Goal: Transaction & Acquisition: Purchase product/service

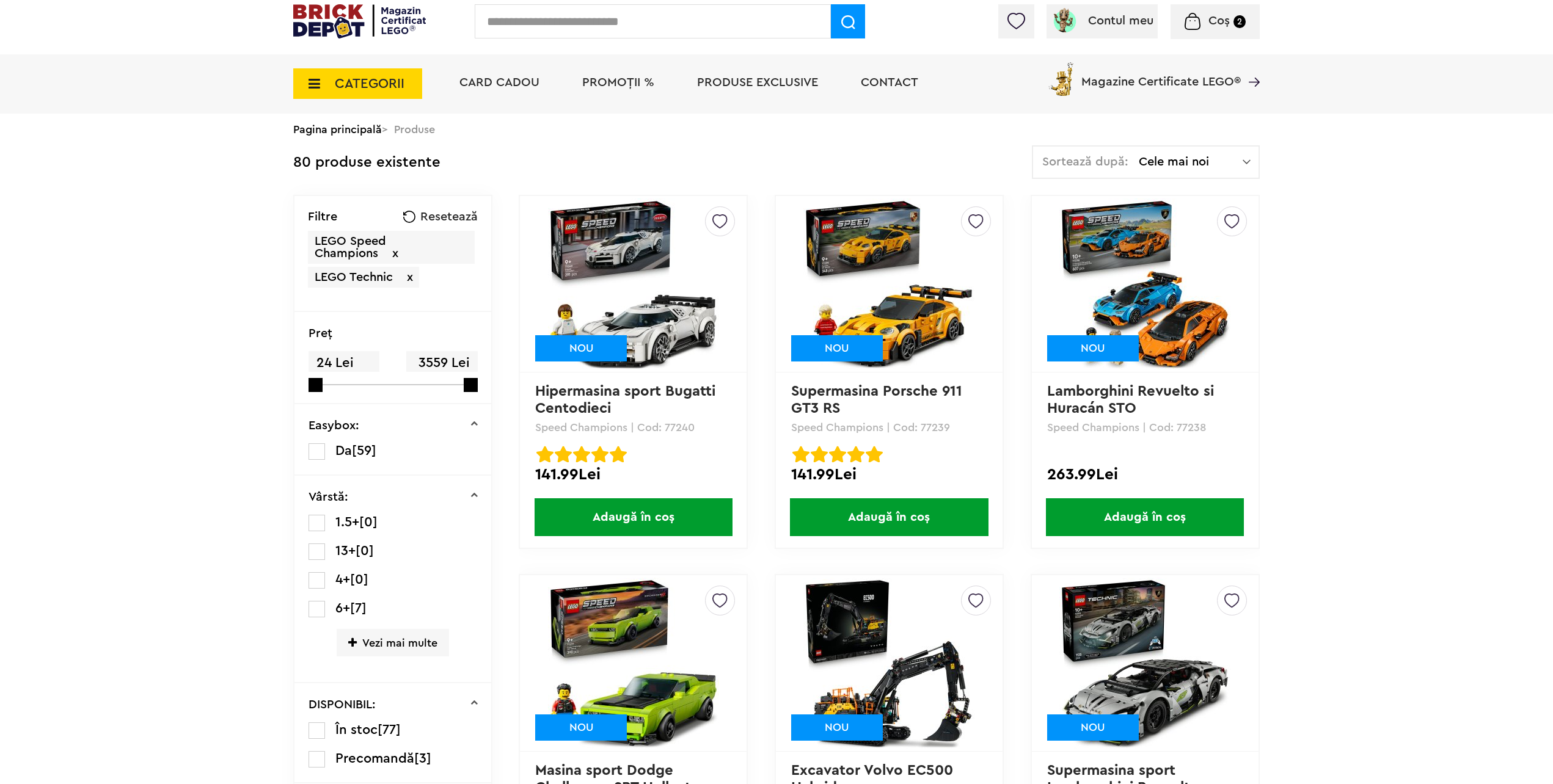
scroll to position [61, 0]
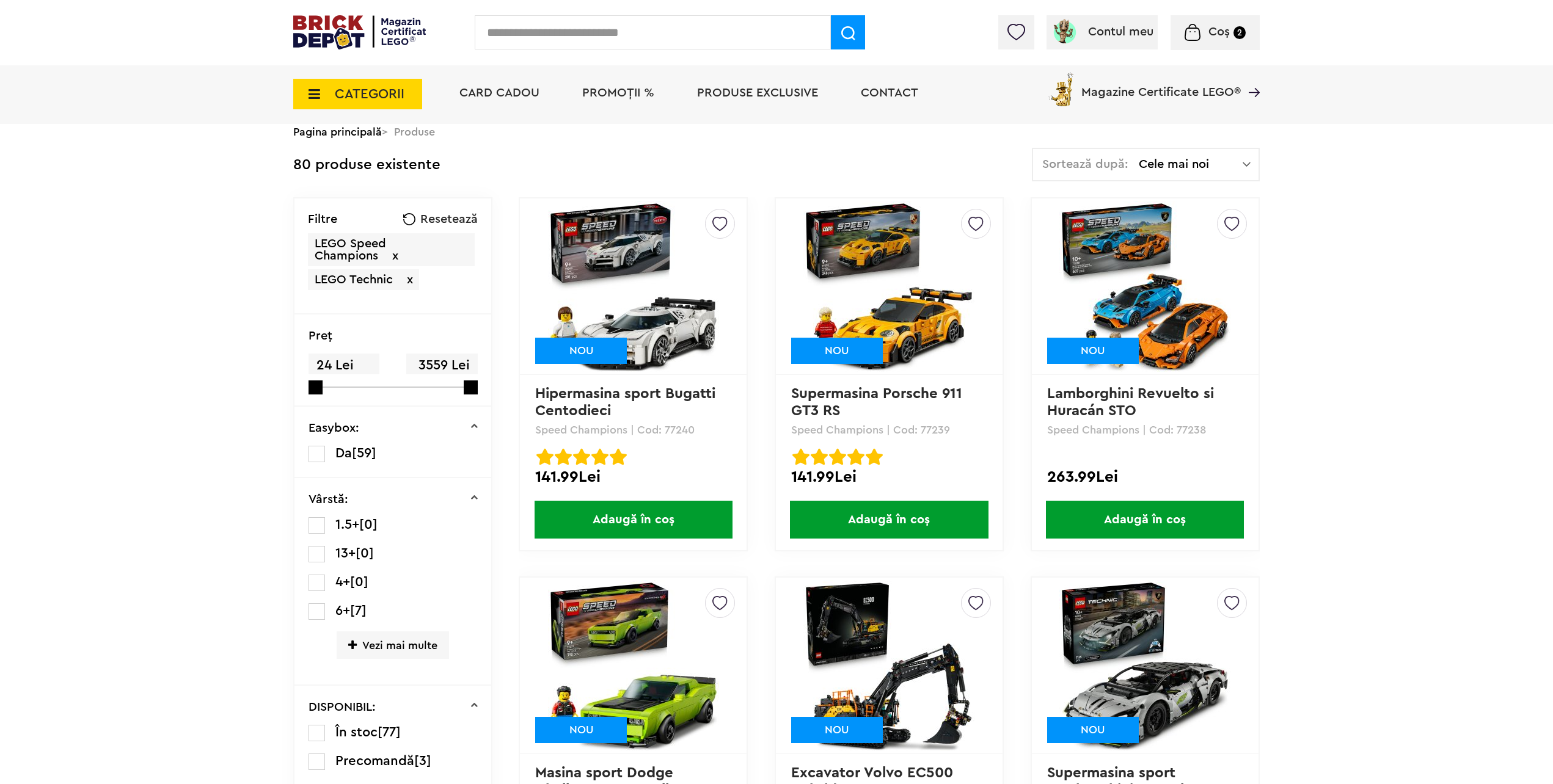
click at [396, 253] on span "x" at bounding box center [395, 256] width 6 height 13
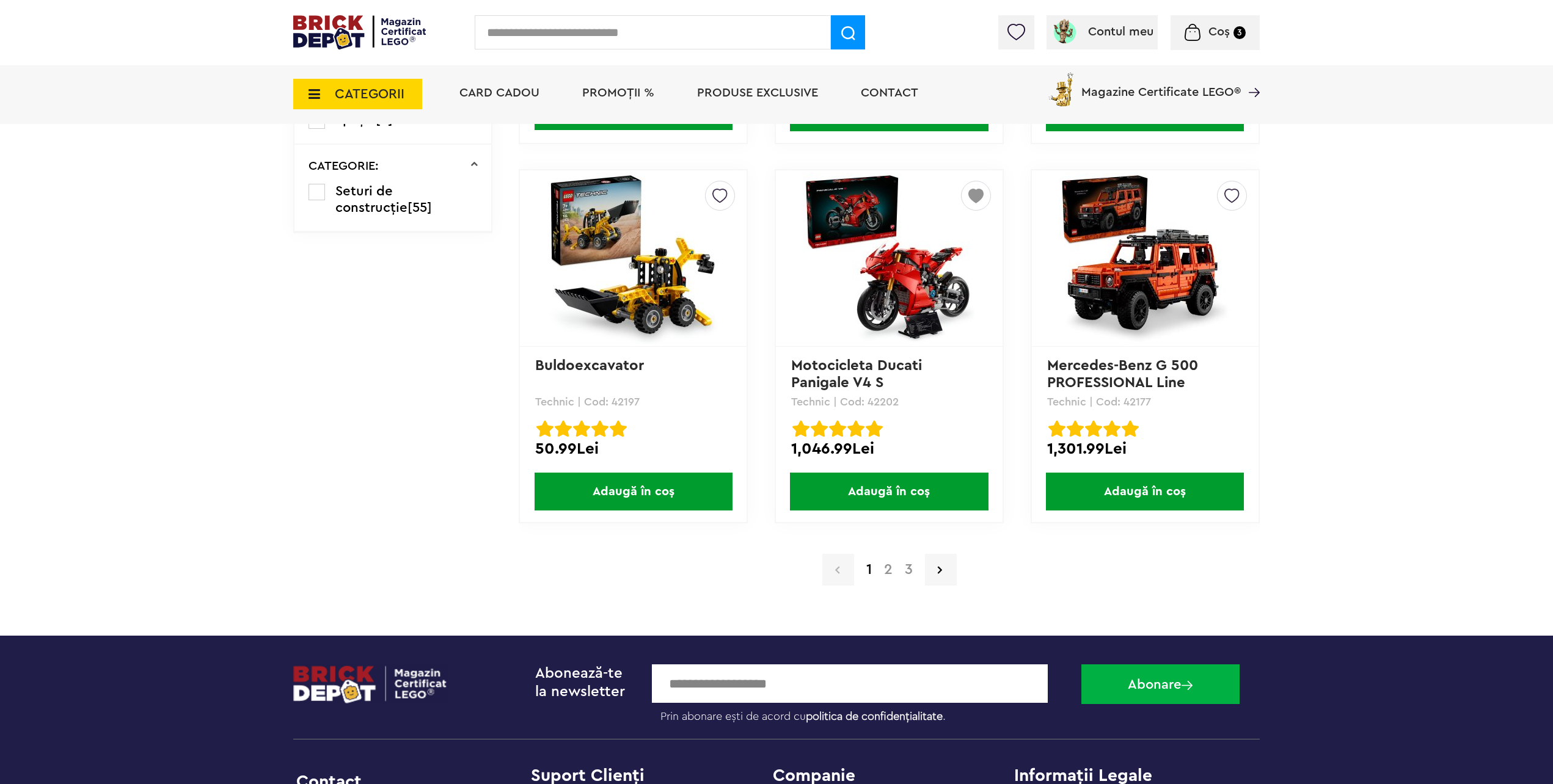
scroll to position [2381, 0]
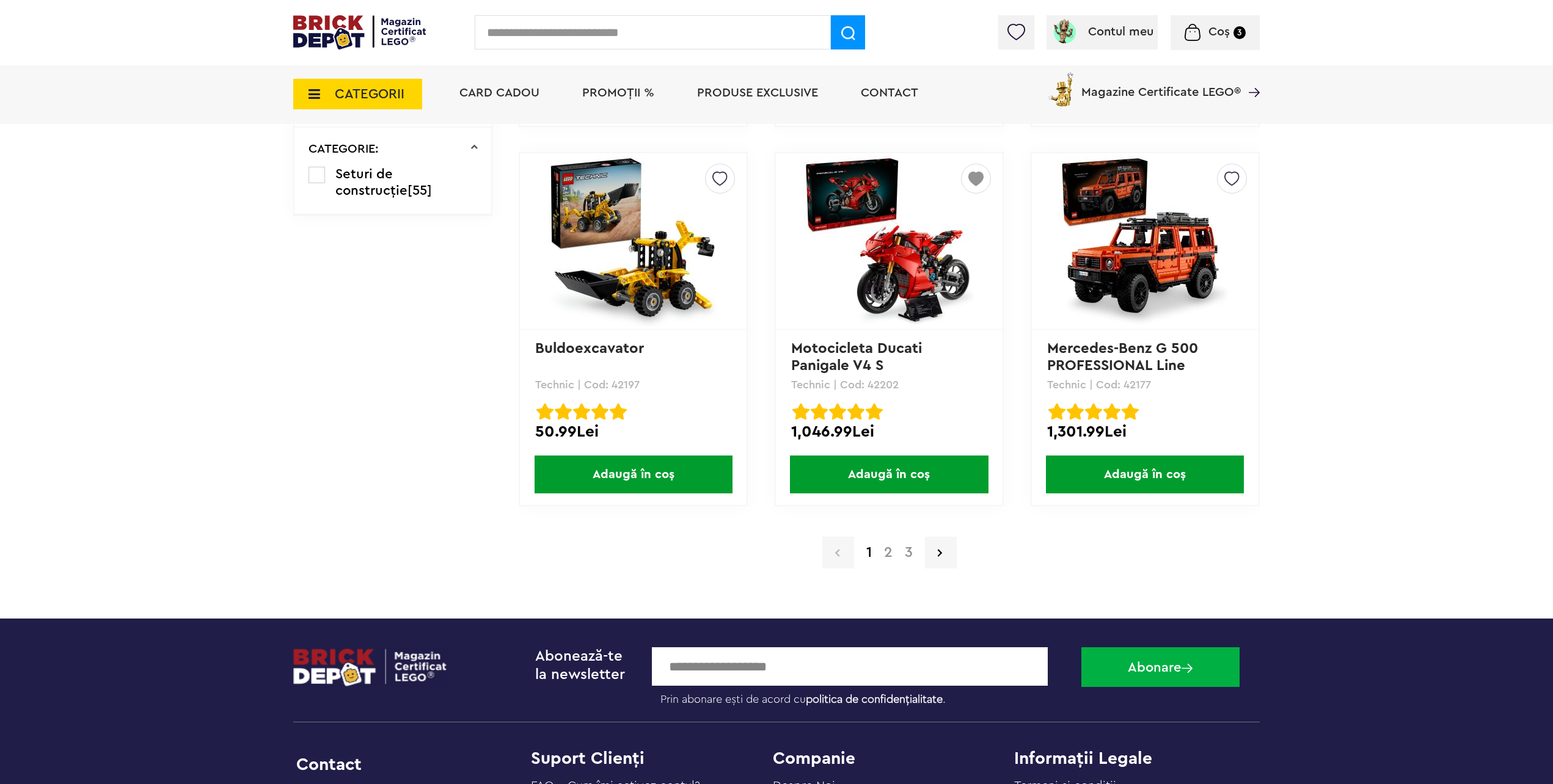
click at [885, 558] on a=LEGO%20Technic&lego=1&order=1&page=2"] "2" at bounding box center [889, 553] width 21 height 14
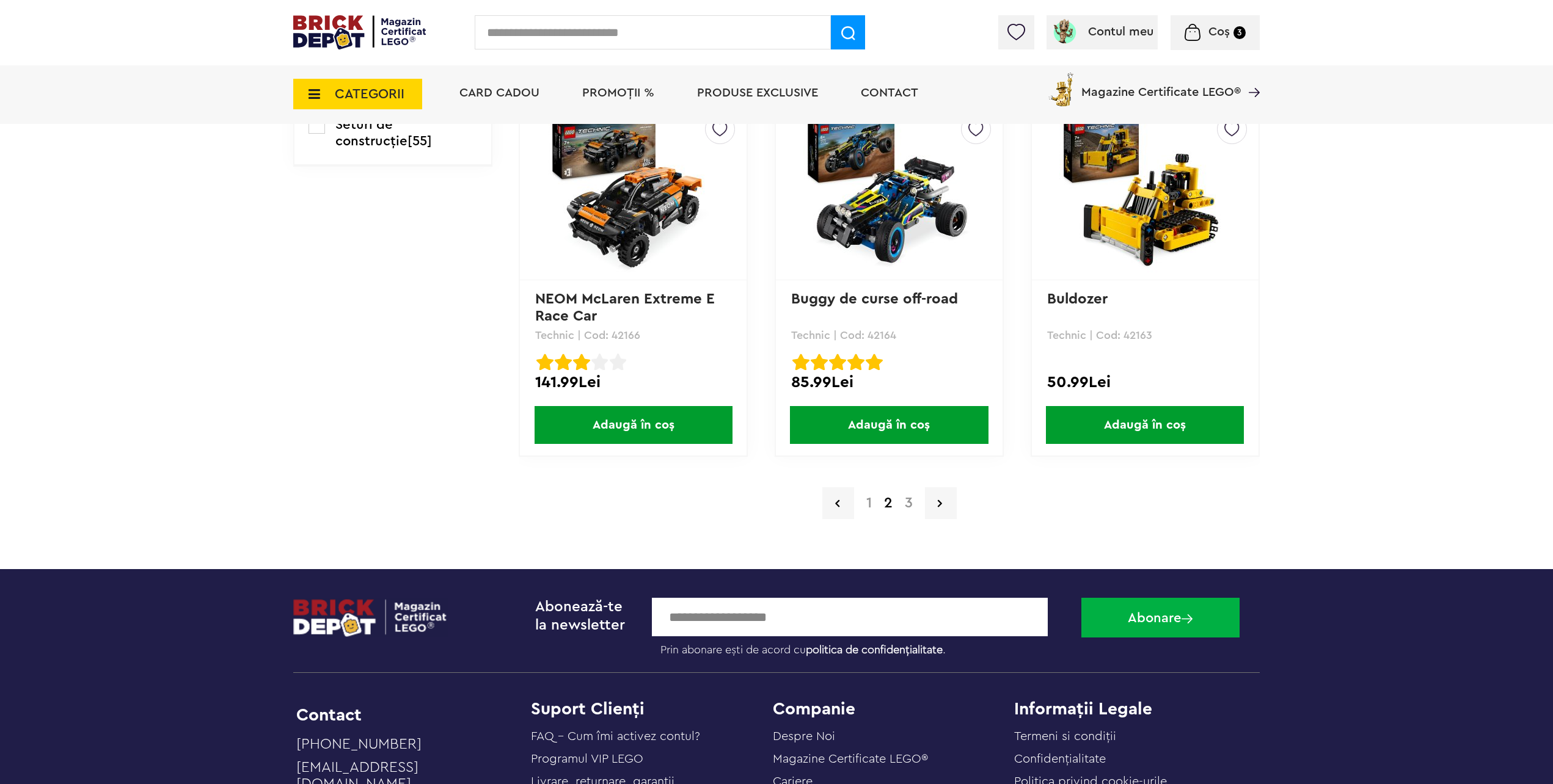
scroll to position [2503, 0]
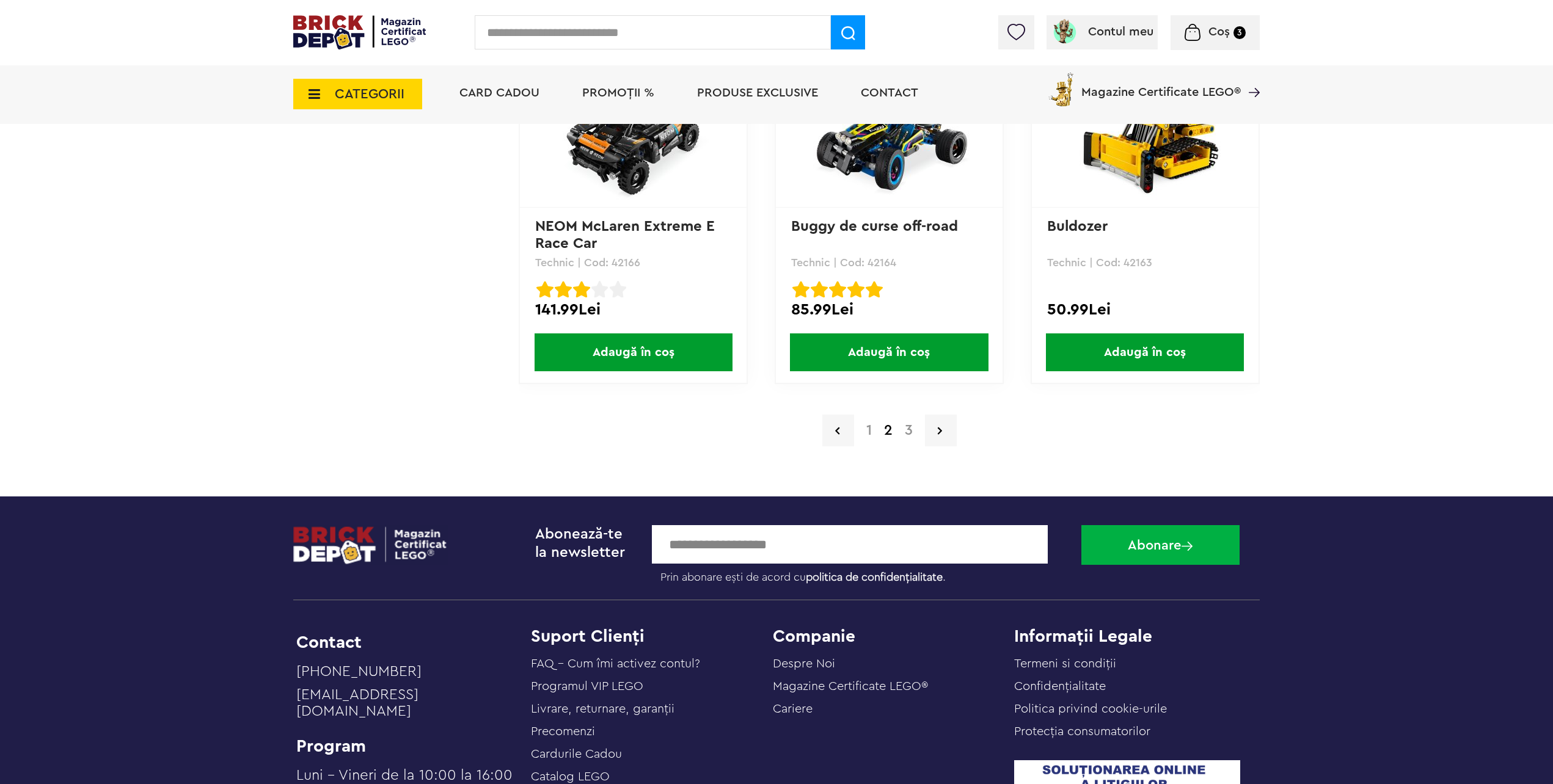
click at [907, 429] on a=LEGO%20Technic&lego=1&order=1&page=3"] "3" at bounding box center [908, 430] width 20 height 14
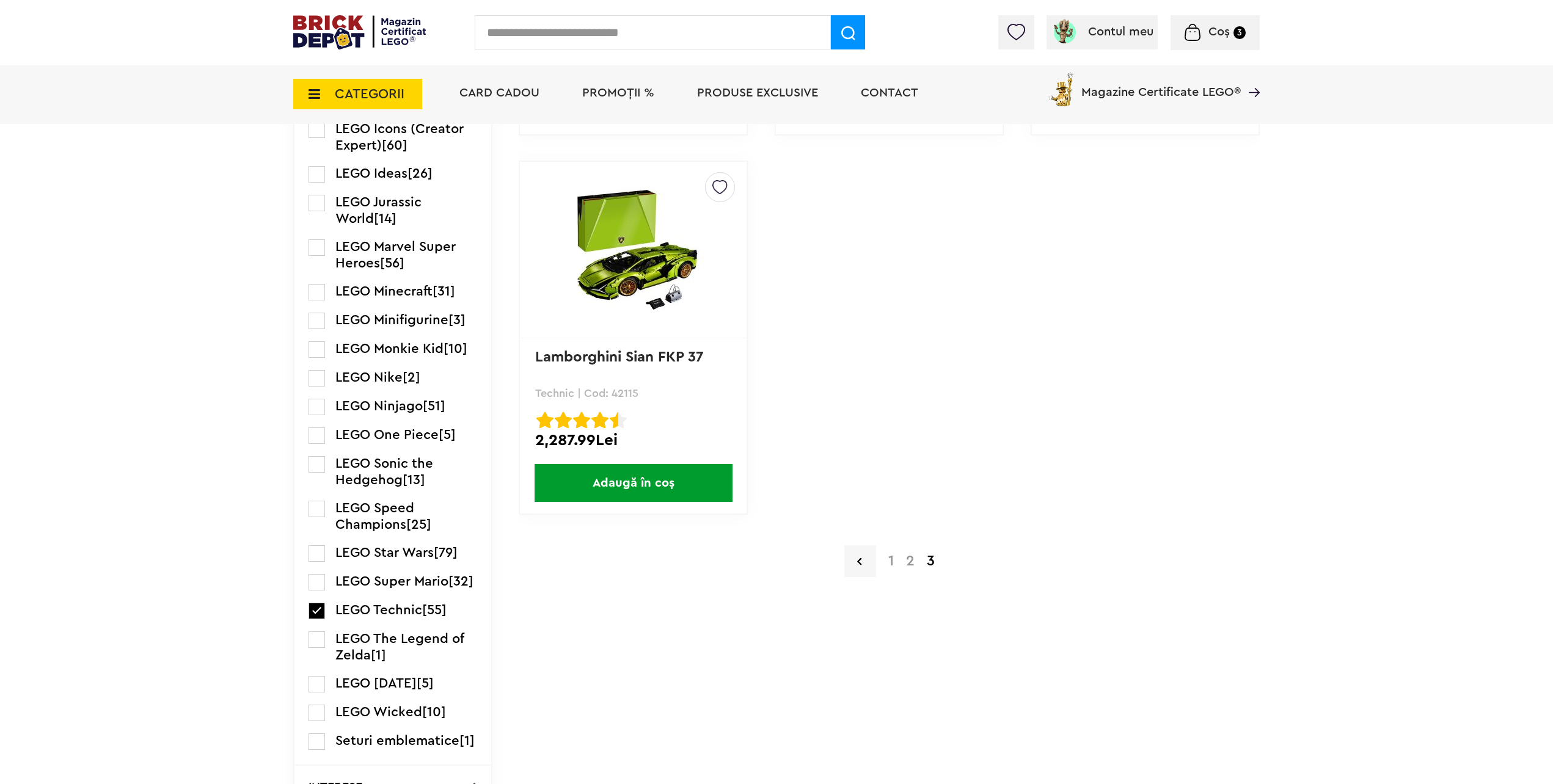
scroll to position [1648, 0]
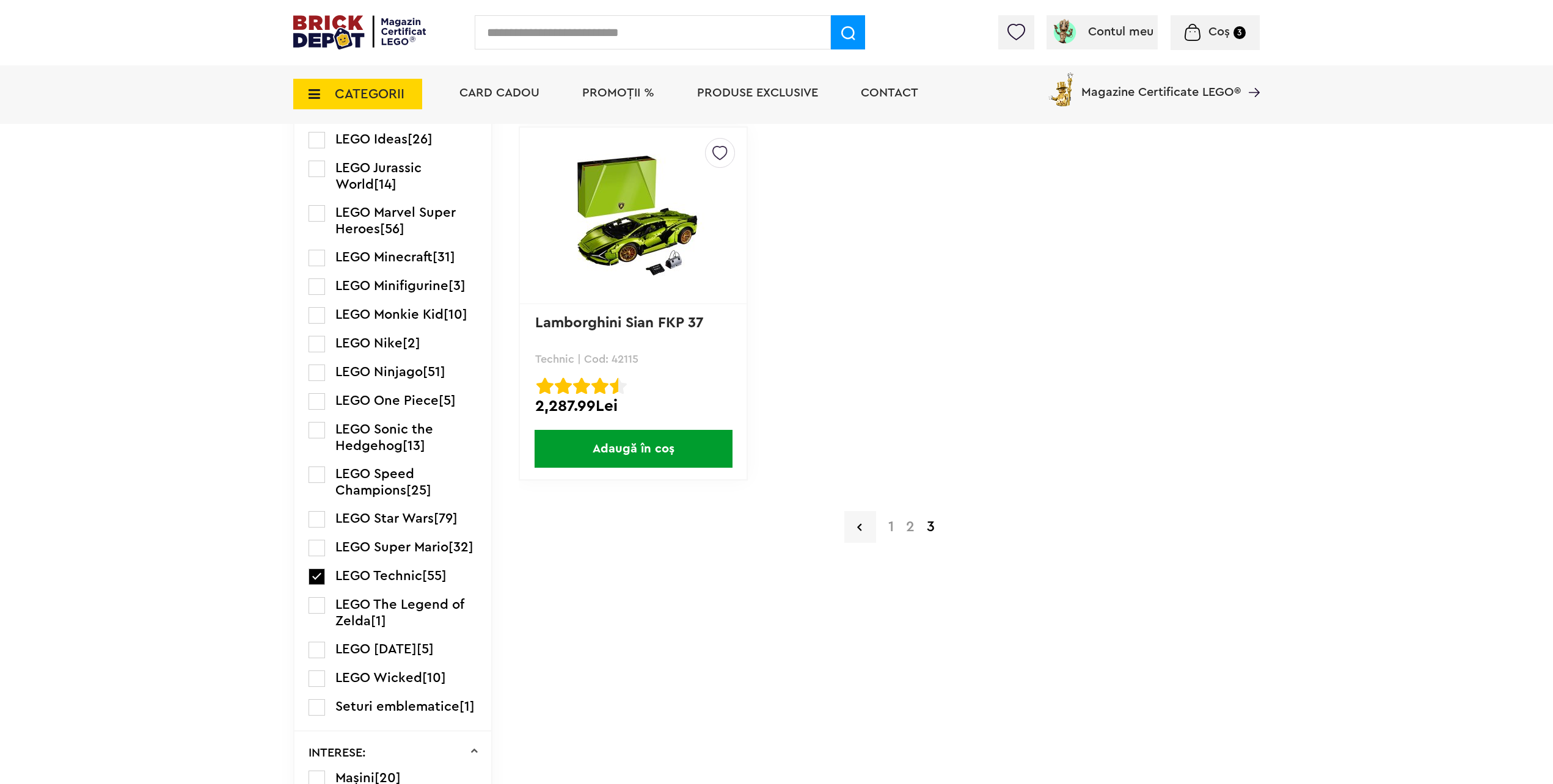
click at [888, 527] on a=LEGO%20Technic&lego=1&order=1&page=1"] "1" at bounding box center [891, 527] width 18 height 14
